Goal: Information Seeking & Learning: Learn about a topic

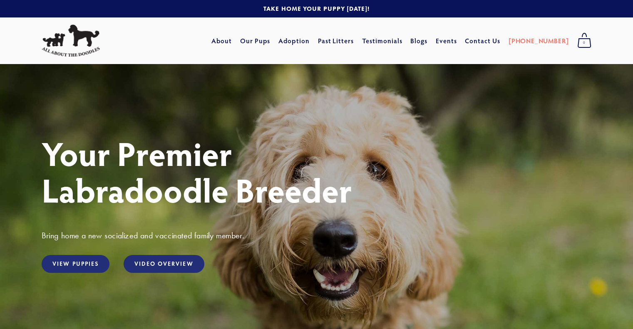
click at [268, 39] on link "Our Pups" at bounding box center [255, 40] width 30 height 15
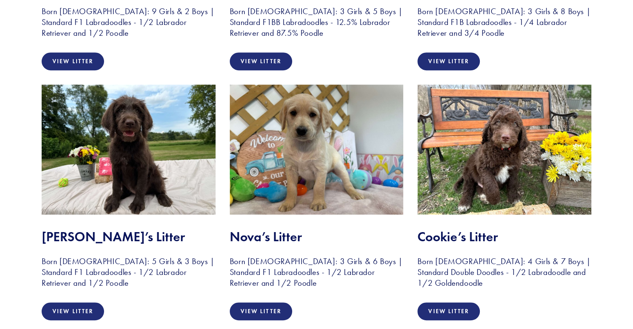
scroll to position [358, 0]
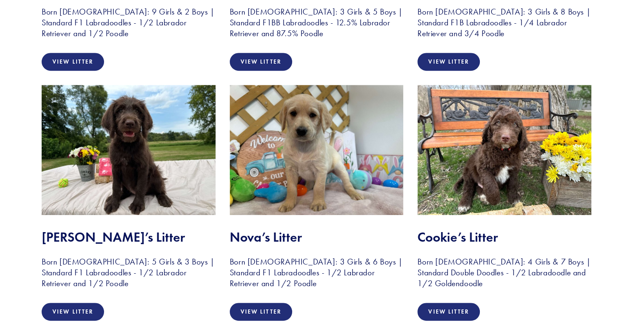
click at [257, 313] on link "View Litter" at bounding box center [261, 312] width 62 height 18
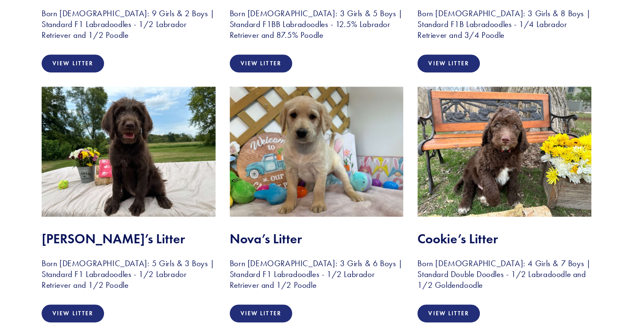
click at [446, 318] on link "View Litter" at bounding box center [448, 313] width 62 height 18
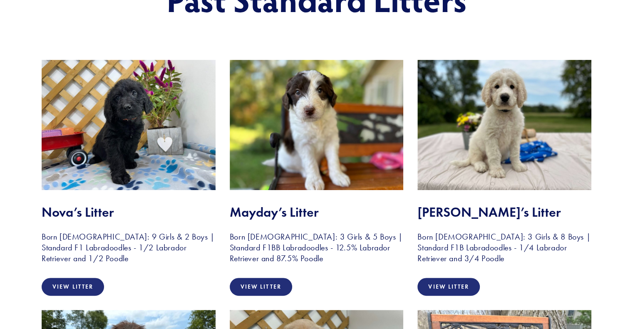
scroll to position [134, 0]
click at [255, 286] on link "View Litter" at bounding box center [261, 286] width 62 height 18
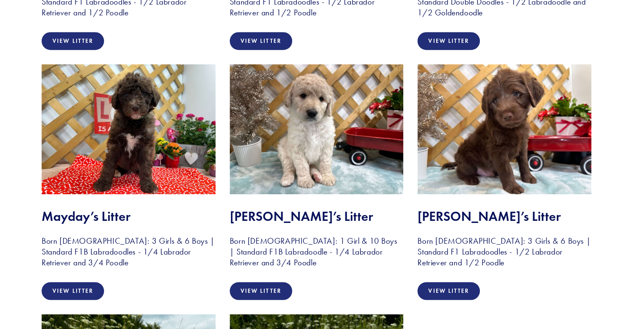
scroll to position [692, 0]
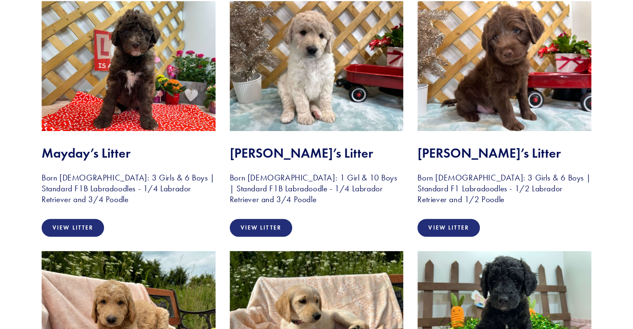
click at [265, 225] on link "View Litter" at bounding box center [261, 228] width 62 height 18
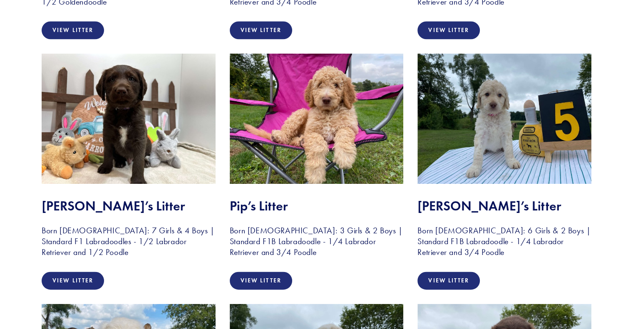
scroll to position [1140, 0]
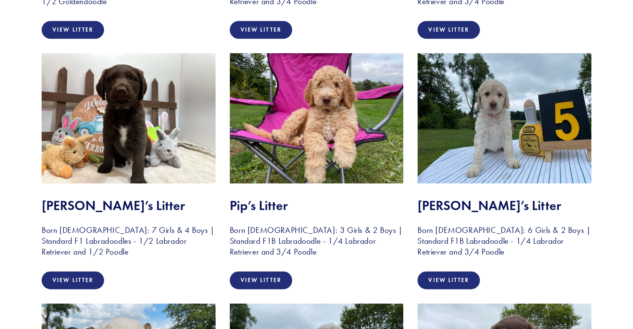
click at [274, 276] on link "View Litter" at bounding box center [261, 280] width 62 height 18
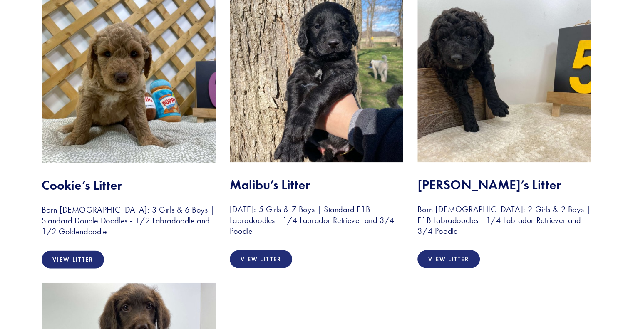
scroll to position [1702, 0]
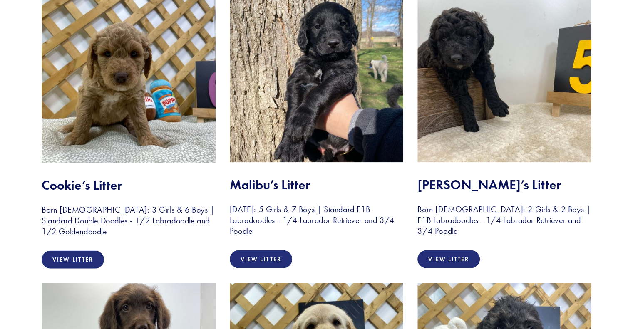
click at [262, 257] on link "View Litter" at bounding box center [261, 259] width 62 height 18
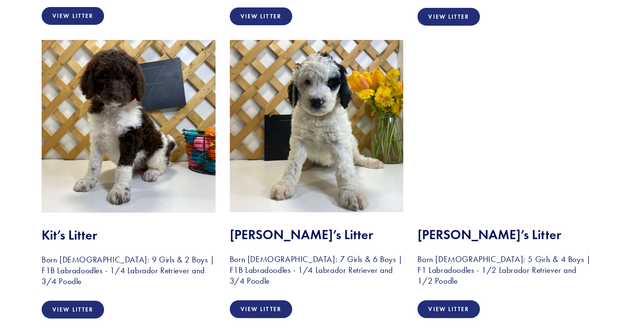
scroll to position [2238, 0]
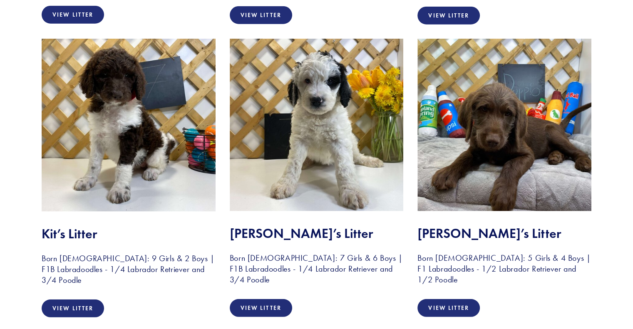
click at [273, 308] on link "View Litter" at bounding box center [261, 308] width 62 height 18
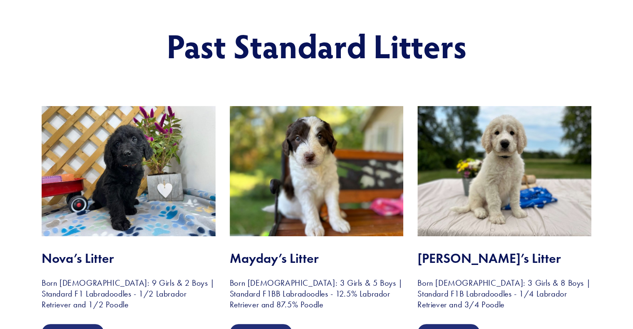
scroll to position [0, 0]
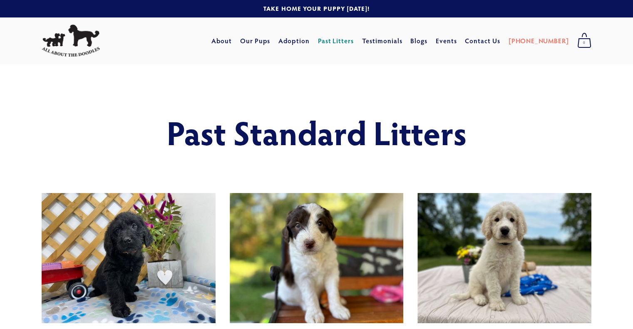
click at [402, 43] on link "Testimonials" at bounding box center [382, 40] width 40 height 15
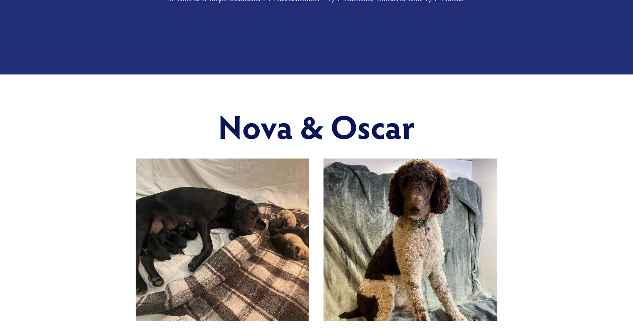
scroll to position [208, 0]
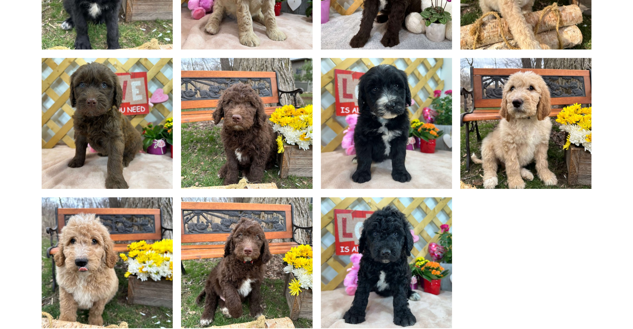
scroll to position [680, 0]
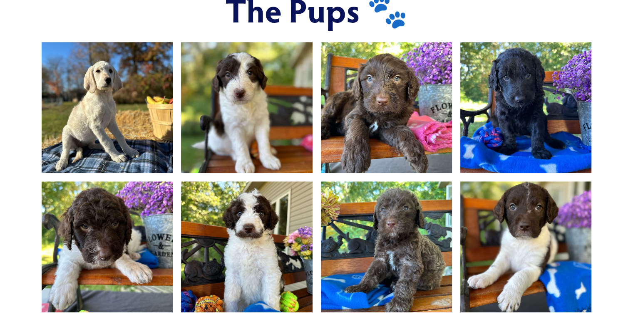
scroll to position [556, 0]
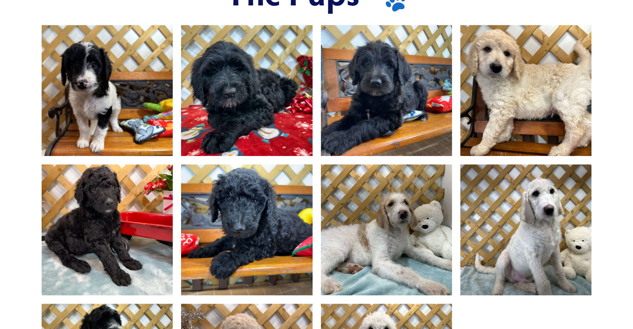
scroll to position [571, 0]
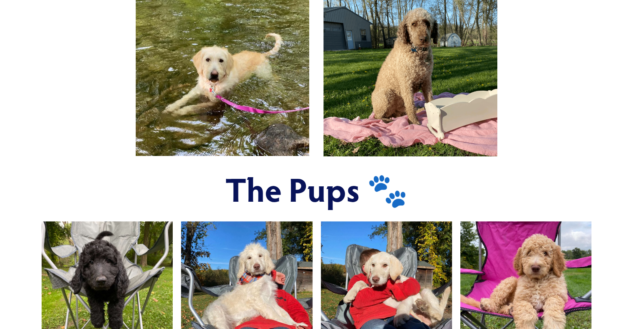
scroll to position [373, 0]
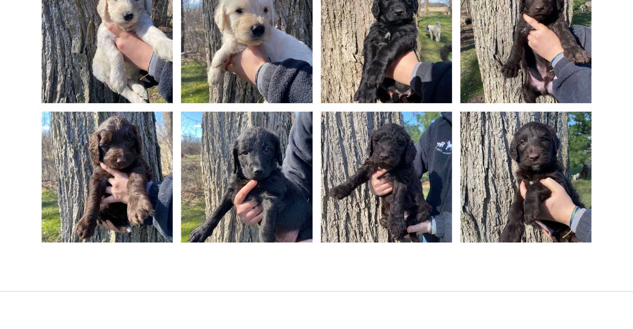
scroll to position [765, 0]
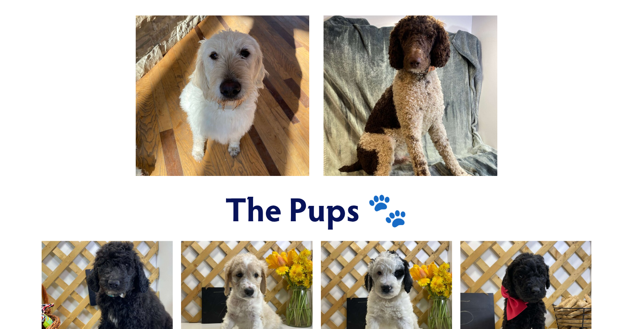
scroll to position [354, 0]
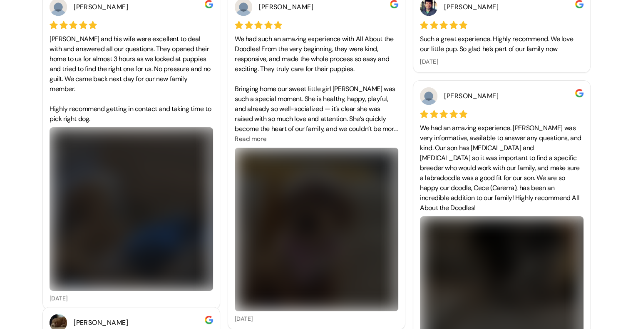
scroll to position [266, 0]
click at [138, 186] on img at bounding box center [130, 208] width 163 height 163
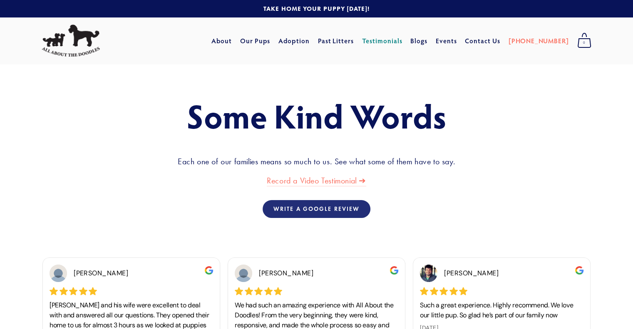
click at [354, 42] on link "Past Litters" at bounding box center [336, 40] width 36 height 9
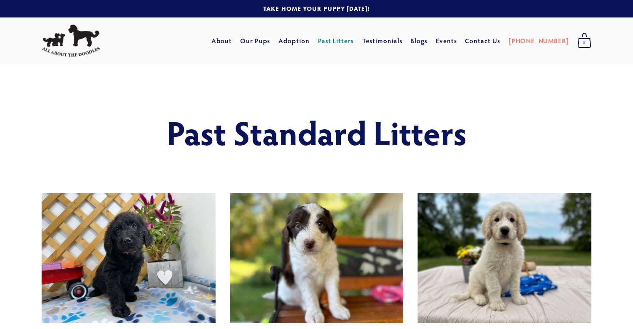
click at [393, 184] on div at bounding box center [317, 172] width 470 height 28
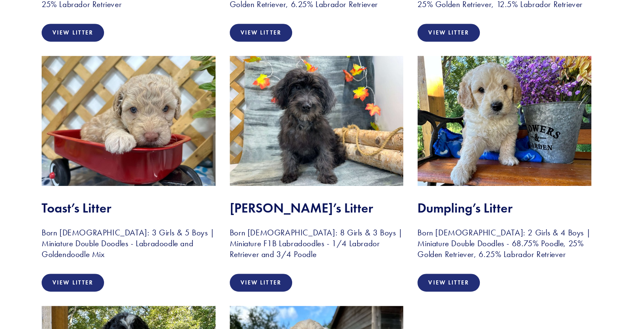
scroll to position [389, 0]
